Goal: Task Accomplishment & Management: Manage account settings

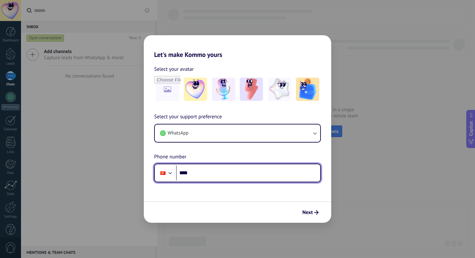
click at [240, 172] on input "****" at bounding box center [248, 173] width 144 height 15
type input "**********"
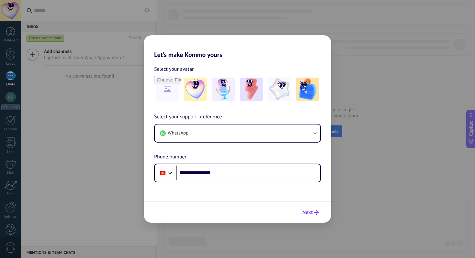
click at [303, 209] on button "Next" at bounding box center [311, 212] width 22 height 11
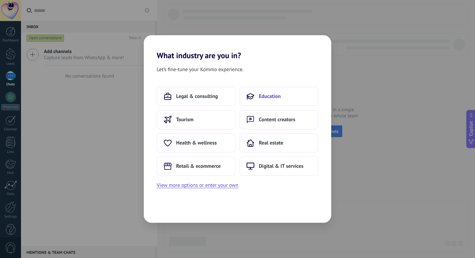
click at [269, 99] on span "Education" at bounding box center [270, 96] width 22 height 6
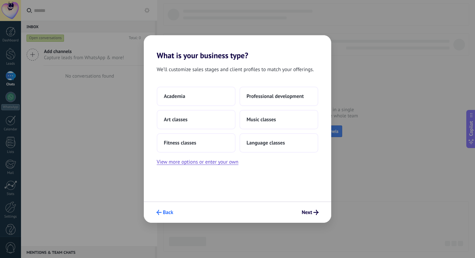
click at [171, 210] on span "Back" at bounding box center [168, 212] width 10 height 5
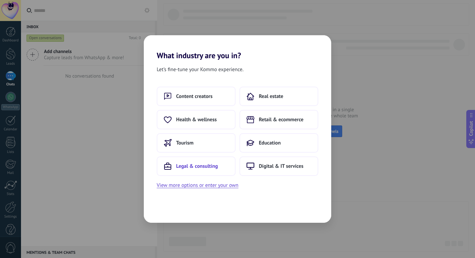
click at [202, 164] on span "Legal & consulting" at bounding box center [197, 166] width 42 height 6
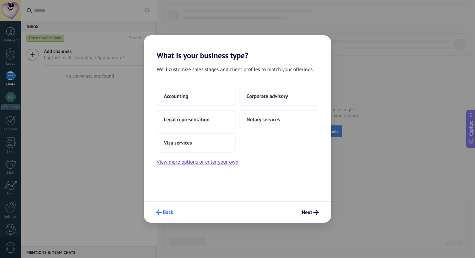
click at [169, 211] on span "Back" at bounding box center [168, 212] width 10 height 5
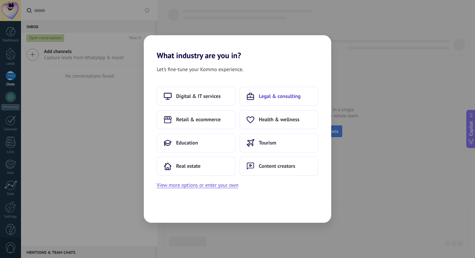
click at [286, 101] on button "Legal & consulting" at bounding box center [279, 96] width 79 height 19
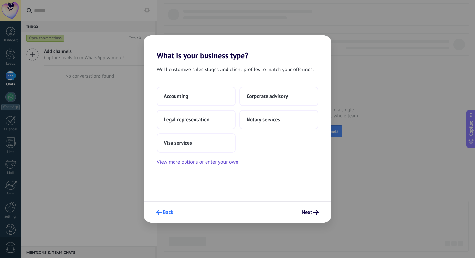
click at [166, 216] on button "Back" at bounding box center [165, 212] width 23 height 11
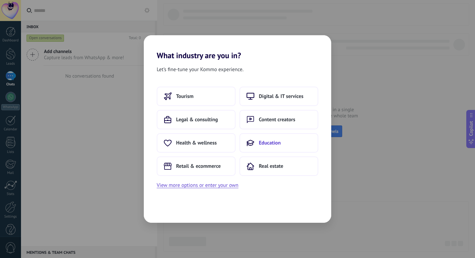
click at [270, 141] on span "Education" at bounding box center [270, 143] width 22 height 6
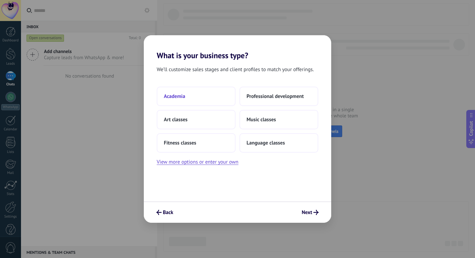
click at [205, 92] on button "Academia" at bounding box center [196, 96] width 79 height 19
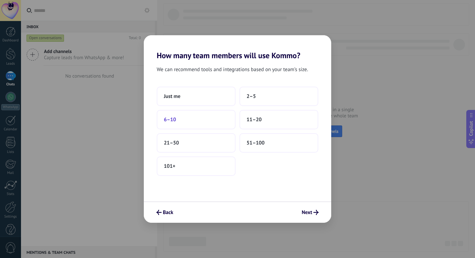
click at [209, 119] on button "6–10" at bounding box center [196, 119] width 79 height 19
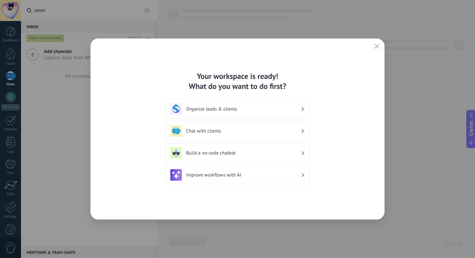
click at [285, 110] on h3 "Organize leads & clients" at bounding box center [243, 109] width 115 height 6
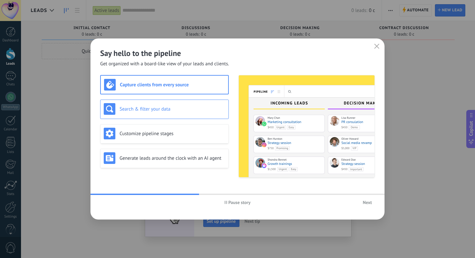
click at [222, 108] on h3 "Search & filter your data" at bounding box center [173, 109] width 106 height 6
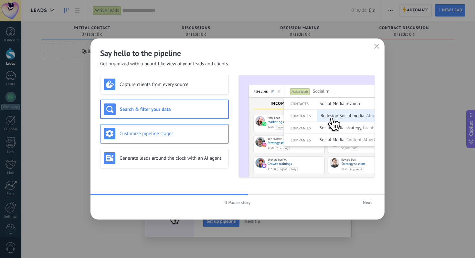
click at [221, 134] on h3 "Customize pipeline stages" at bounding box center [173, 134] width 106 height 6
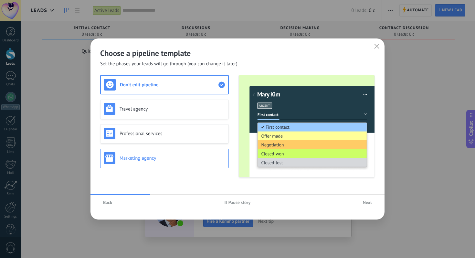
click at [209, 153] on div "Marketing agency" at bounding box center [165, 158] width 122 height 12
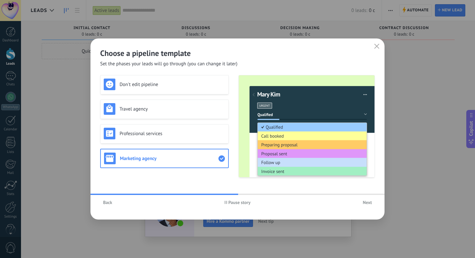
click at [362, 205] on button "Next" at bounding box center [367, 203] width 15 height 10
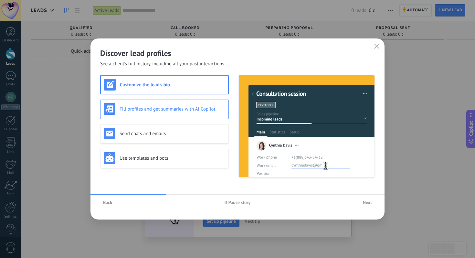
click at [209, 117] on div "Fill profiles and get summaries with AI Copilot" at bounding box center [164, 109] width 129 height 19
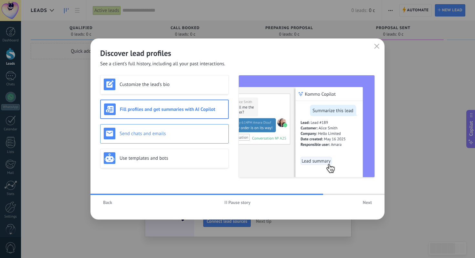
click at [192, 131] on h3 "Send chats and emails" at bounding box center [173, 134] width 106 height 6
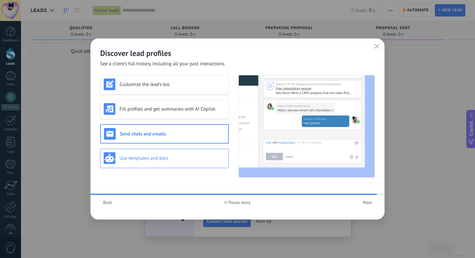
click at [187, 153] on div "Use templates and bots" at bounding box center [165, 158] width 122 height 12
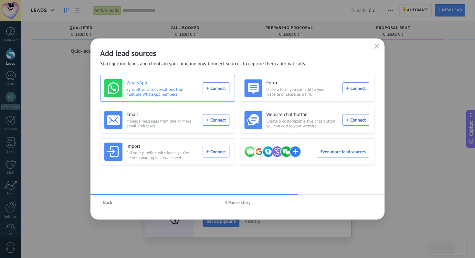
click at [219, 92] on div "WhatsApp Sync all your conversations from multiple WhatsApp numbers Connect" at bounding box center [166, 88] width 125 height 18
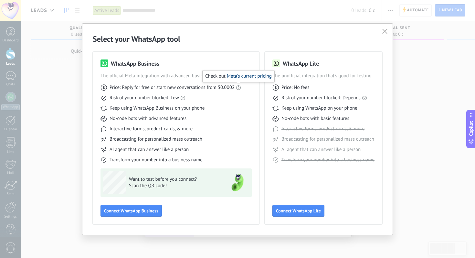
click at [242, 76] on link "Meta's current pricing" at bounding box center [249, 76] width 45 height 6
drag, startPoint x: 103, startPoint y: 119, endPoint x: 198, endPoint y: 117, distance: 95.4
click at [198, 117] on div "No-code bots with advanced features" at bounding box center [176, 118] width 151 height 6
click at [211, 111] on div "Keep using WhatsApp Business on your phone" at bounding box center [176, 108] width 151 height 6
drag, startPoint x: 211, startPoint y: 111, endPoint x: 103, endPoint y: 109, distance: 107.7
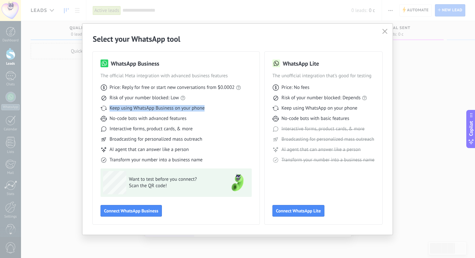
click at [103, 109] on div "Keep using WhatsApp Business on your phone" at bounding box center [176, 108] width 151 height 6
drag, startPoint x: 107, startPoint y: 98, endPoint x: 174, endPoint y: 97, distance: 66.3
click at [174, 97] on div "Risk of your number blocked: Low" at bounding box center [176, 98] width 151 height 6
click at [192, 101] on div "Risk of your number blocked: Low" at bounding box center [176, 98] width 151 height 6
click at [213, 101] on div "Price: Reply for free or start new conversations from $0.0002 Risk of your numb…" at bounding box center [176, 121] width 151 height 84
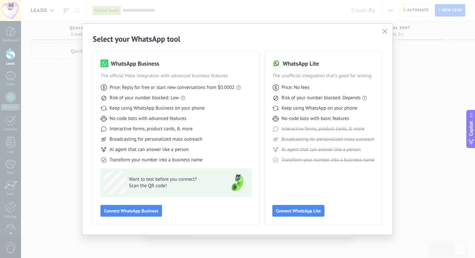
click at [276, 65] on use at bounding box center [277, 63] width 8 height 8
drag, startPoint x: 265, startPoint y: 61, endPoint x: 335, endPoint y: 70, distance: 70.3
click at [335, 70] on div "WhatsApp Lite The unofficial integration that’s good for testing Price: No fees…" at bounding box center [324, 138] width 118 height 173
click at [329, 64] on div "WhatsApp Lite" at bounding box center [324, 63] width 102 height 8
drag, startPoint x: 329, startPoint y: 64, endPoint x: 266, endPoint y: 62, distance: 62.8
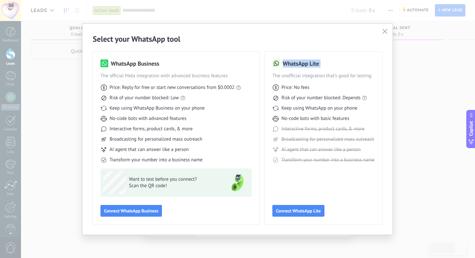
click at [266, 62] on div "WhatsApp Lite The unofficial integration that’s good for testing Price: No fees…" at bounding box center [324, 138] width 118 height 173
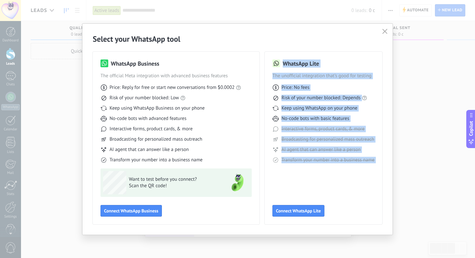
drag, startPoint x: 266, startPoint y: 62, endPoint x: 366, endPoint y: 167, distance: 145.7
click at [366, 167] on div "WhatsApp Lite The unofficial integration that’s good for testing Price: No fees…" at bounding box center [324, 138] width 118 height 173
click at [366, 169] on div "WhatsApp Lite The unofficial integration that’s good for testing Price: No fees…" at bounding box center [324, 137] width 102 height 157
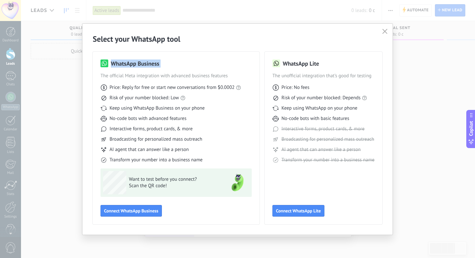
drag, startPoint x: 97, startPoint y: 63, endPoint x: 95, endPoint y: 77, distance: 14.0
click at [95, 77] on div "WhatsApp Business The official Meta integration with advanced business features…" at bounding box center [176, 138] width 167 height 173
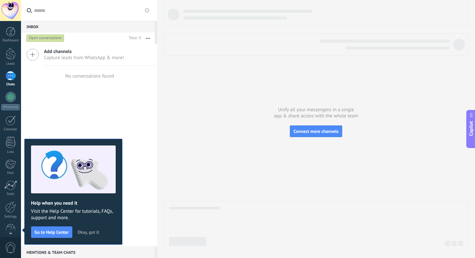
click at [10, 24] on div "Dashboard Leads Chats WhatsApp Customers" at bounding box center [21, 129] width 42 height 216
click at [10, 30] on div at bounding box center [11, 32] width 10 height 10
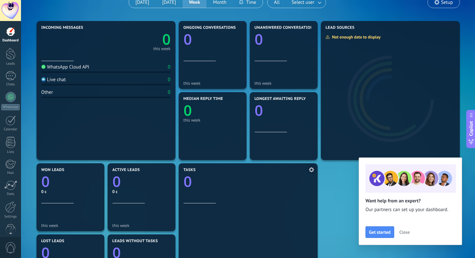
scroll to position [47, 0]
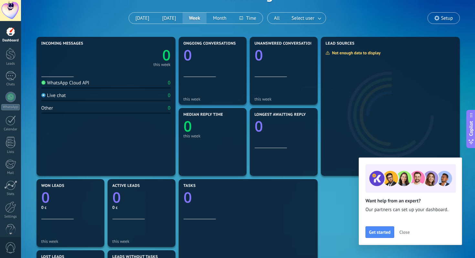
click at [73, 83] on div "WhatsApp Cloud API" at bounding box center [65, 83] width 48 height 6
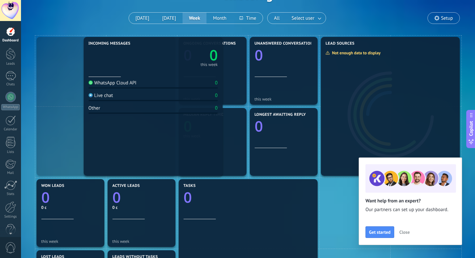
drag, startPoint x: 80, startPoint y: 84, endPoint x: 127, endPoint y: 71, distance: 48.5
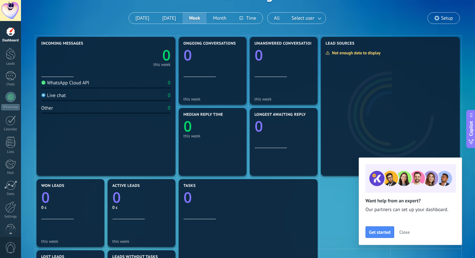
scroll to position [0, 0]
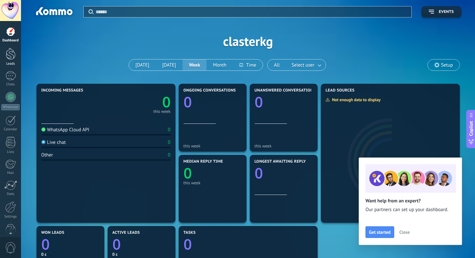
click at [11, 59] on div at bounding box center [11, 54] width 10 height 12
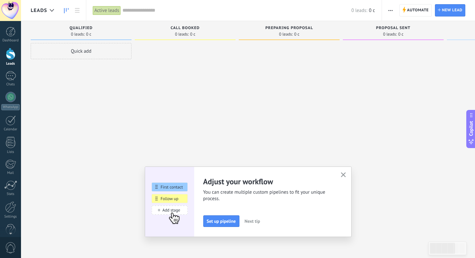
click at [344, 175] on use "button" at bounding box center [343, 174] width 5 height 5
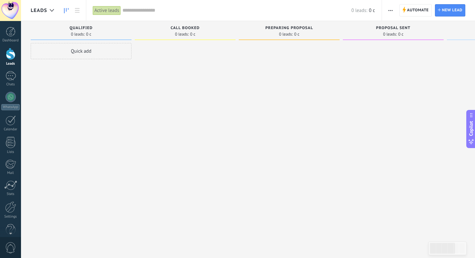
click at [391, 9] on span "button" at bounding box center [391, 10] width 4 height 12
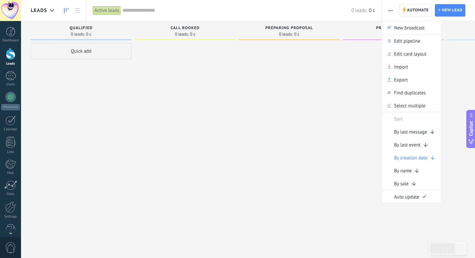
click at [390, 9] on span "button" at bounding box center [391, 10] width 4 height 12
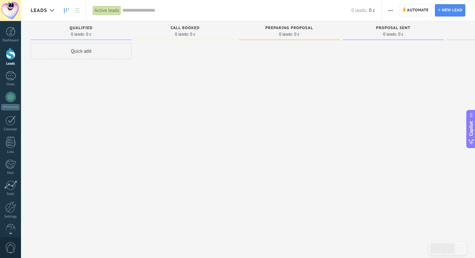
click at [10, 8] on div at bounding box center [10, 10] width 21 height 21
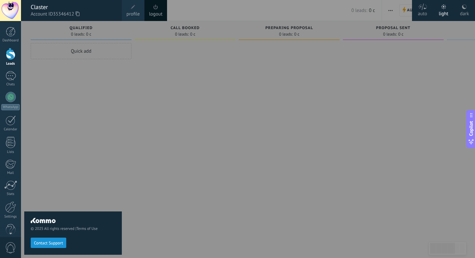
click at [98, 80] on div "© 2025 All rights reserved | Terms of Use Contact Support" at bounding box center [73, 139] width 98 height 237
click at [117, 108] on div "© 2025 All rights reserved | Terms of Use Contact Support" at bounding box center [73, 139] width 98 height 237
click at [335, 43] on div at bounding box center [258, 129] width 475 height 258
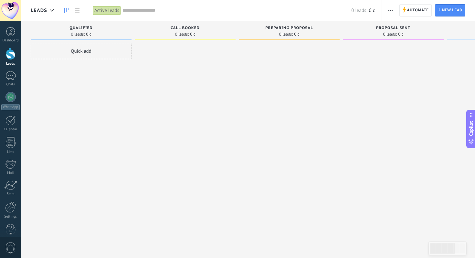
click at [6, 13] on div at bounding box center [10, 10] width 21 height 21
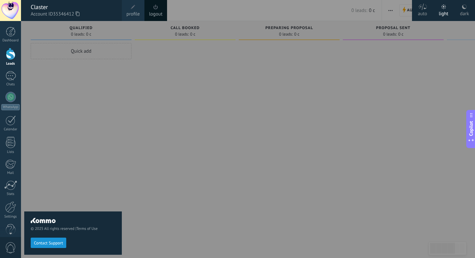
click at [468, 9] on div "dark" at bounding box center [464, 12] width 9 height 17
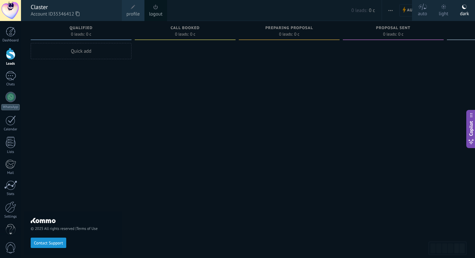
click at [385, 134] on div at bounding box center [258, 129] width 475 height 258
